Goal: Task Accomplishment & Management: Manage account settings

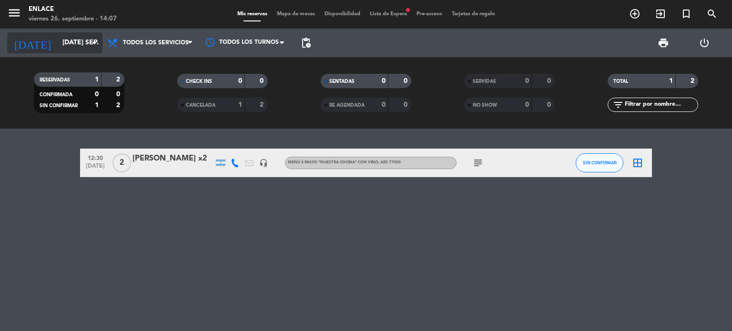
click at [92, 46] on icon "arrow_drop_down" at bounding box center [94, 42] width 11 height 11
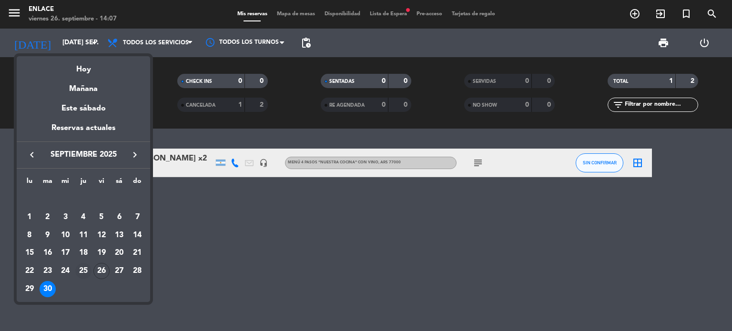
click at [81, 272] on div "25" at bounding box center [83, 271] width 16 height 16
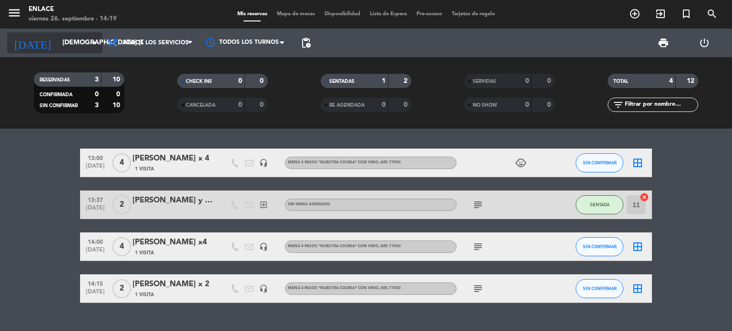
click at [93, 38] on icon "arrow_drop_down" at bounding box center [94, 42] width 11 height 11
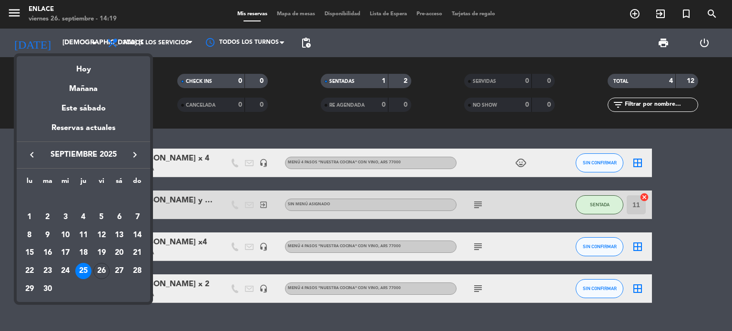
click at [134, 158] on icon "keyboard_arrow_right" at bounding box center [134, 154] width 11 height 11
click at [34, 252] on div "13" at bounding box center [29, 253] width 16 height 16
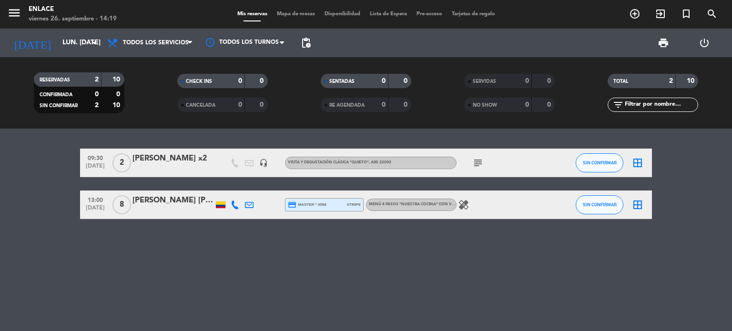
click at [168, 205] on div "[PERSON_NAME] [PERSON_NAME]" at bounding box center [173, 201] width 81 height 12
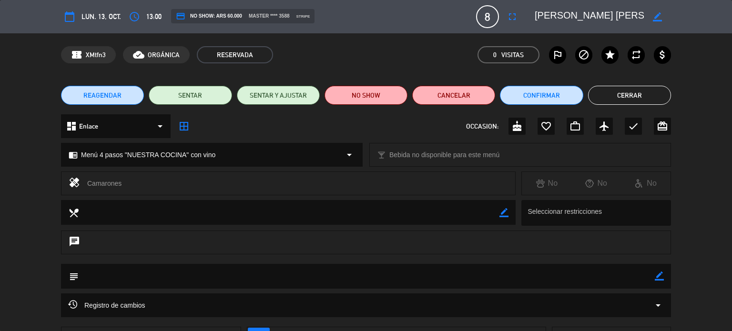
click at [615, 95] on button "Cerrar" at bounding box center [629, 95] width 83 height 19
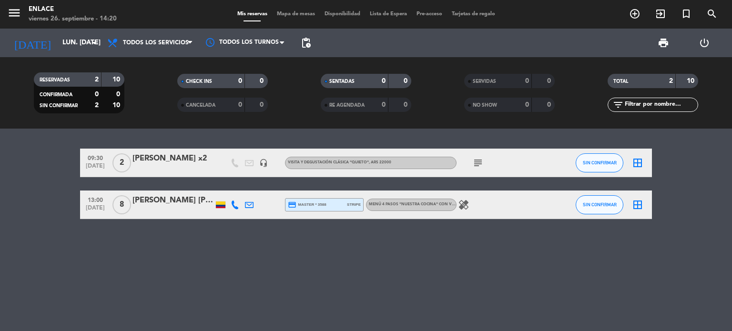
click at [482, 161] on icon "subject" at bounding box center [477, 162] width 11 height 11
click at [407, 259] on div "09:30 [DATE] 2 [PERSON_NAME] x2 headset_mic Visita y degustación Clásica "Quiet…" at bounding box center [366, 230] width 732 height 203
click at [293, 237] on div "09:30 [DATE] 2 [PERSON_NAME] x2 headset_mic Visita y degustación Clásica "Quiet…" at bounding box center [366, 230] width 732 height 203
click at [362, 284] on div "09:30 [DATE] 2 [PERSON_NAME] x2 headset_mic Visita y degustación Clásica "Quiet…" at bounding box center [366, 230] width 732 height 203
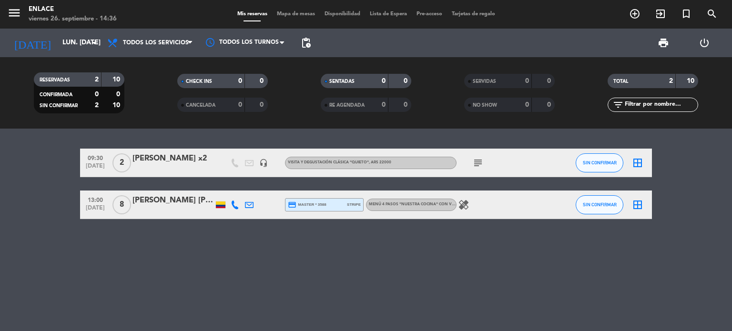
drag, startPoint x: 75, startPoint y: 238, endPoint x: 613, endPoint y: 305, distance: 541.8
click at [613, 305] on div "09:30 [DATE] 2 [PERSON_NAME] x2 headset_mic Visita y degustación Clásica "Quiet…" at bounding box center [366, 230] width 732 height 203
drag, startPoint x: 690, startPoint y: 144, endPoint x: 530, endPoint y: 262, distance: 198.4
click at [530, 262] on div "09:30 [DATE] 2 [PERSON_NAME] x2 headset_mic Visita y degustación Clásica "Quiet…" at bounding box center [366, 230] width 732 height 203
click at [515, 270] on div "09:30 [DATE] 2 [PERSON_NAME] x2 headset_mic Visita y degustación Clásica "Quiet…" at bounding box center [366, 230] width 732 height 203
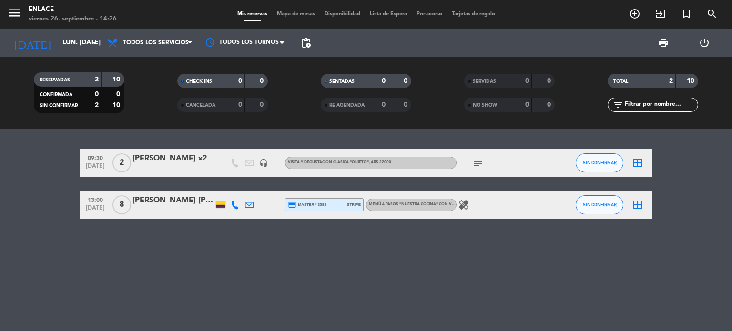
drag, startPoint x: 118, startPoint y: 249, endPoint x: 584, endPoint y: 293, distance: 467.3
click at [584, 293] on div "09:30 [DATE] 2 [PERSON_NAME] x2 headset_mic Visita y degustación Clásica "Quiet…" at bounding box center [366, 230] width 732 height 203
drag, startPoint x: 581, startPoint y: 263, endPoint x: 120, endPoint y: 278, distance: 461.2
click at [120, 278] on div "09:30 [DATE] 2 [PERSON_NAME] x2 headset_mic Visita y degustación Clásica "Quiet…" at bounding box center [366, 230] width 732 height 203
drag, startPoint x: 119, startPoint y: 225, endPoint x: 522, endPoint y: 296, distance: 409.6
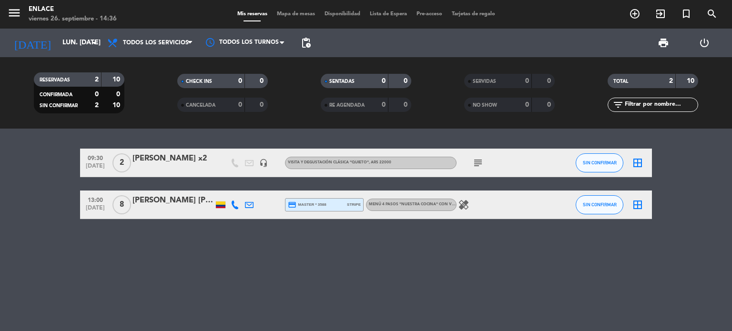
click at [522, 296] on div "09:30 [DATE] 2 [PERSON_NAME] x2 headset_mic Visita y degustación Clásica "Quiet…" at bounding box center [366, 230] width 732 height 203
click at [85, 42] on input "lun. [DATE]" at bounding box center [103, 42] width 91 height 17
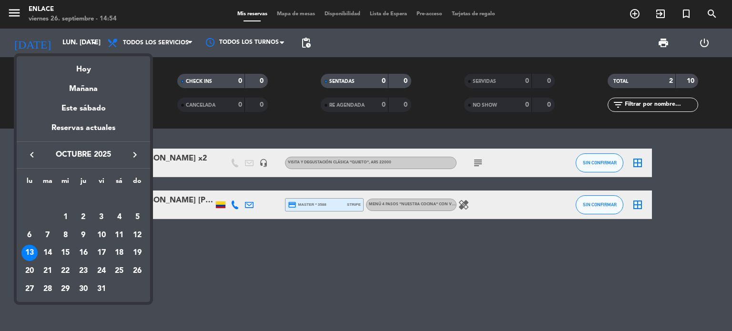
click at [29, 157] on icon "keyboard_arrow_left" at bounding box center [31, 154] width 11 height 11
click at [98, 274] on div "26" at bounding box center [101, 271] width 16 height 16
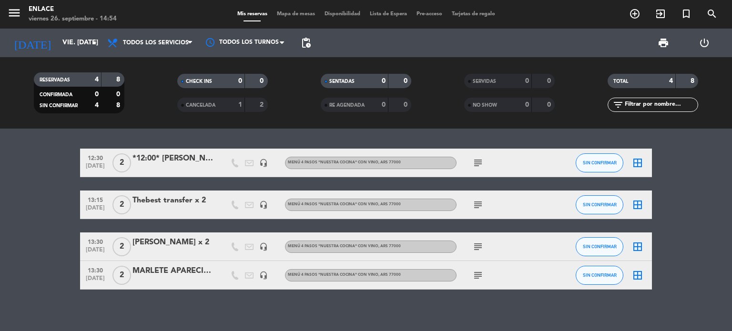
click at [478, 273] on icon "subject" at bounding box center [477, 275] width 11 height 11
click at [95, 33] on div "[DATE] vie. [DATE] arrow_drop_down" at bounding box center [54, 42] width 95 height 21
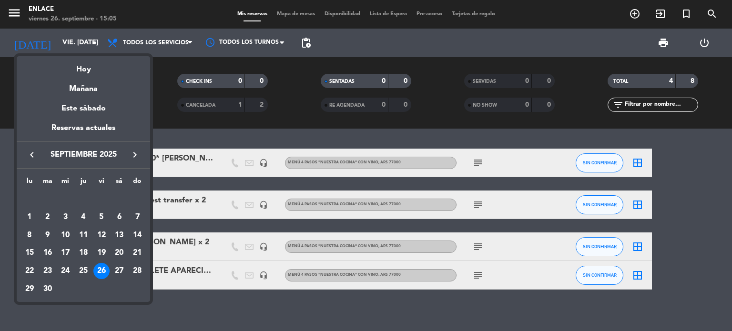
click at [134, 153] on icon "keyboard_arrow_right" at bounding box center [134, 154] width 11 height 11
click at [31, 251] on div "13" at bounding box center [29, 253] width 16 height 16
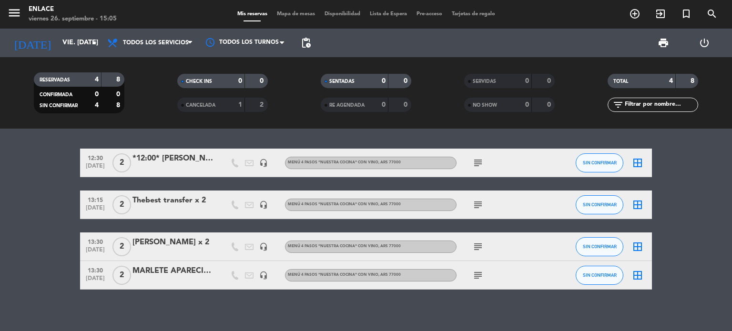
type input "lun. [DATE]"
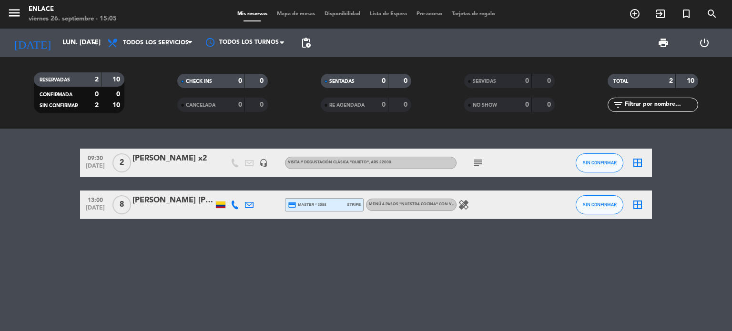
click at [181, 205] on div "[PERSON_NAME] [PERSON_NAME]" at bounding box center [173, 201] width 81 height 12
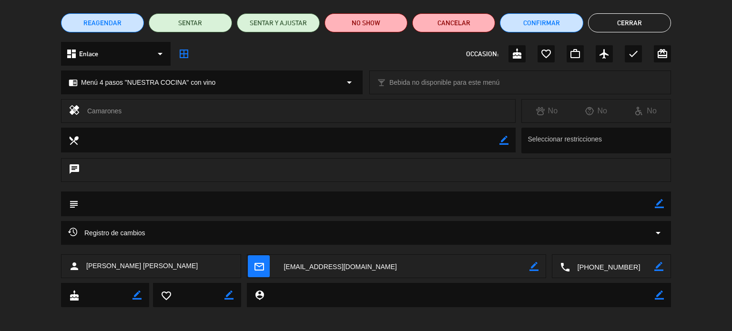
scroll to position [77, 0]
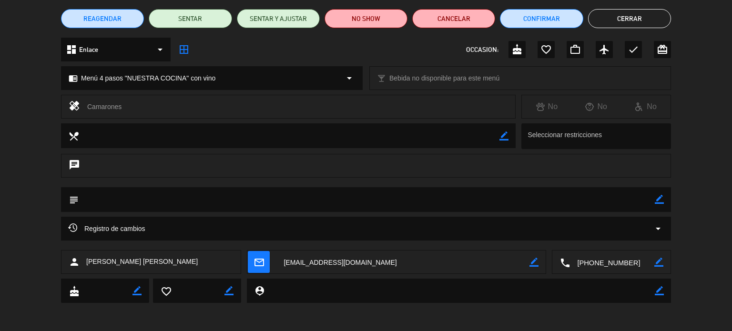
click at [156, 198] on textarea at bounding box center [367, 199] width 576 height 24
click at [656, 197] on icon "border_color" at bounding box center [659, 199] width 9 height 9
type textarea "p"
type textarea "Paga Pax. Ref [PERSON_NAME]"
click at [660, 201] on icon at bounding box center [659, 199] width 9 height 9
